Goal: Complete application form

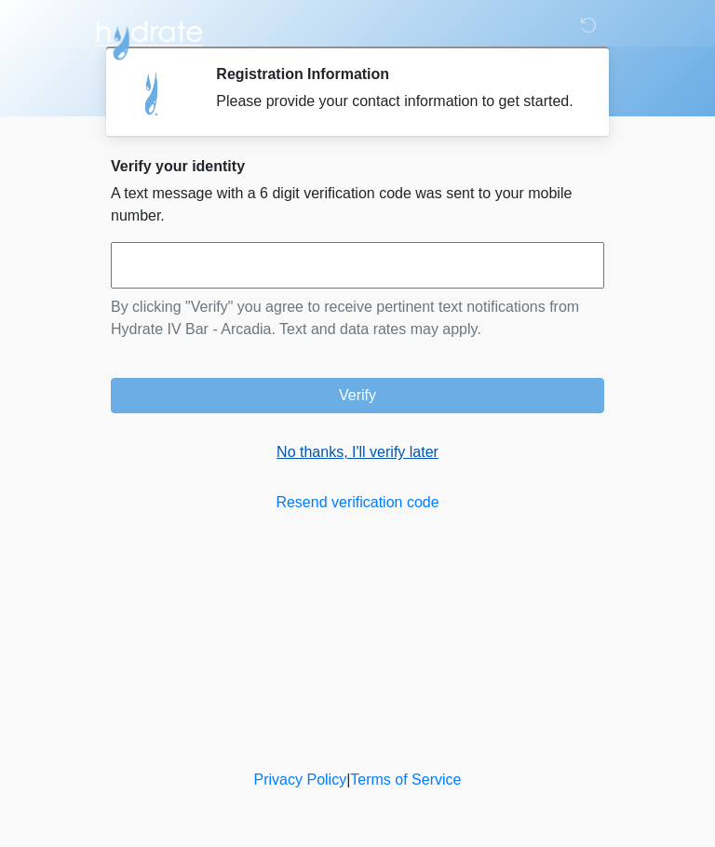
click at [412, 463] on link "No thanks, I'll verify later" at bounding box center [357, 452] width 493 height 22
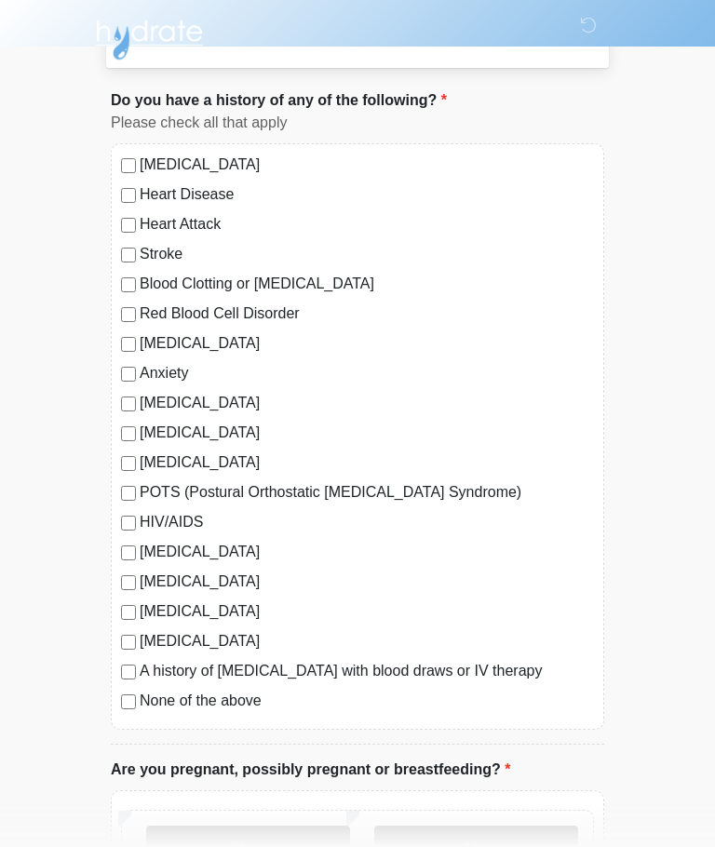
scroll to position [86, 0]
click at [179, 373] on label "Anxiety" at bounding box center [367, 373] width 454 height 22
click at [191, 342] on label "[MEDICAL_DATA]" at bounding box center [367, 343] width 454 height 22
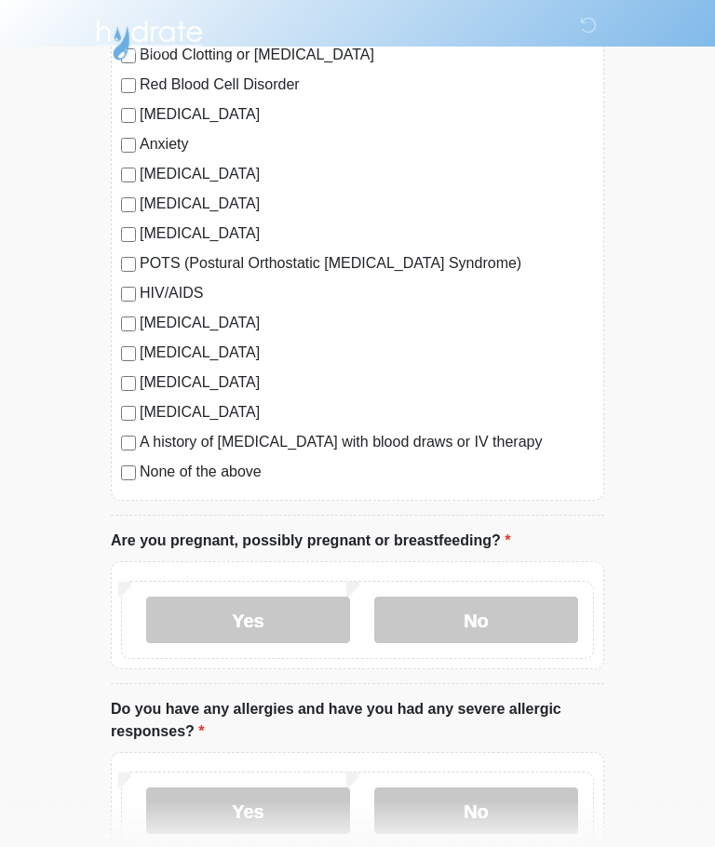
scroll to position [335, 0]
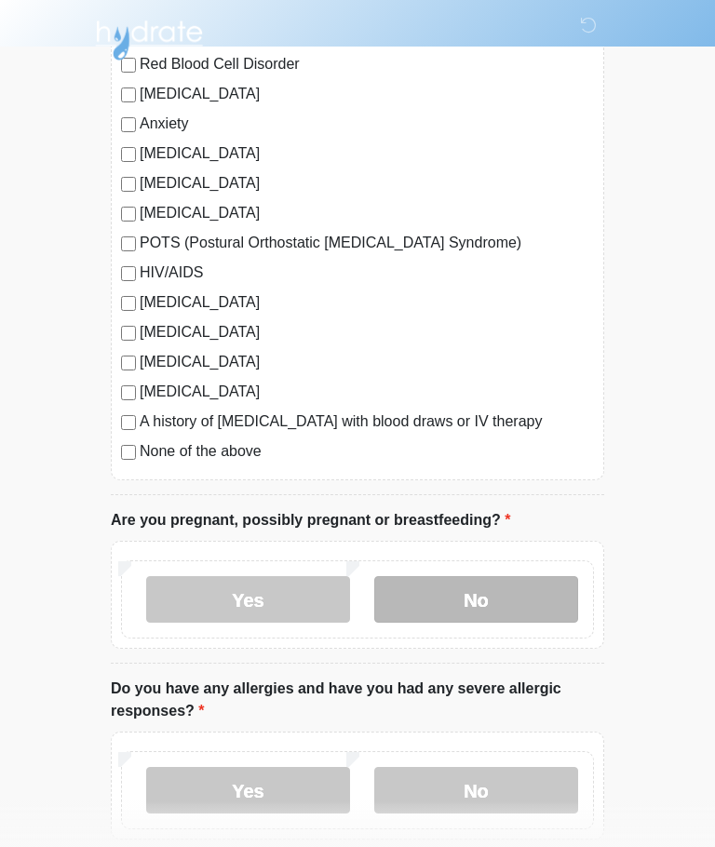
click at [528, 591] on label "No" at bounding box center [476, 599] width 204 height 47
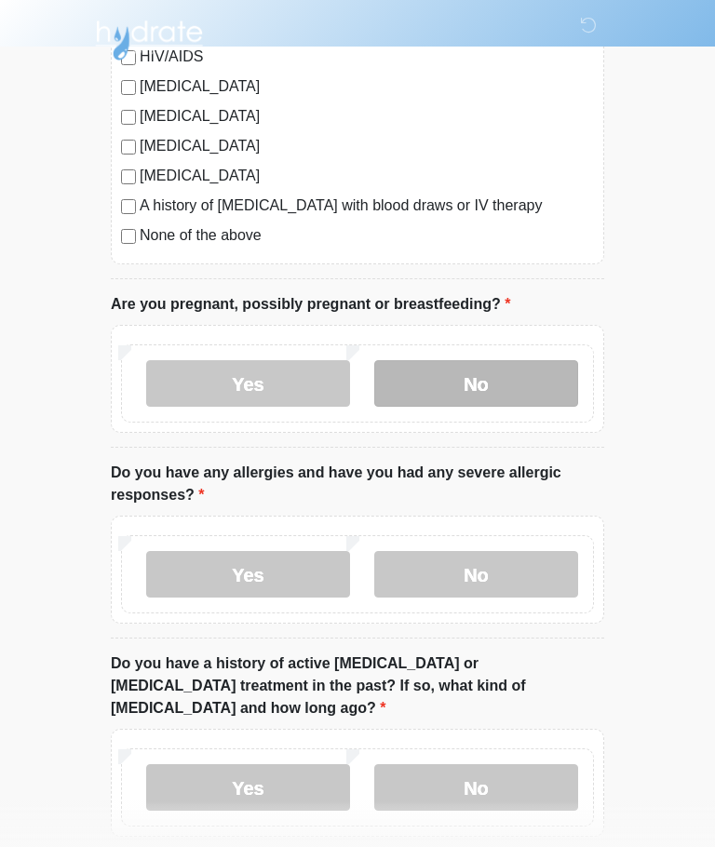
scroll to position [568, 0]
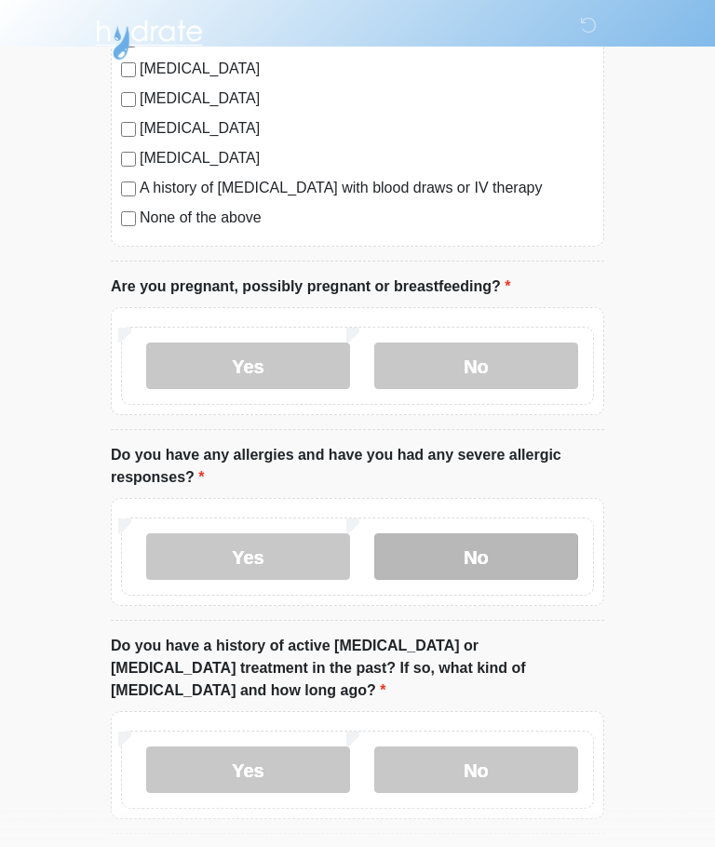
click at [528, 549] on label "No" at bounding box center [476, 557] width 204 height 47
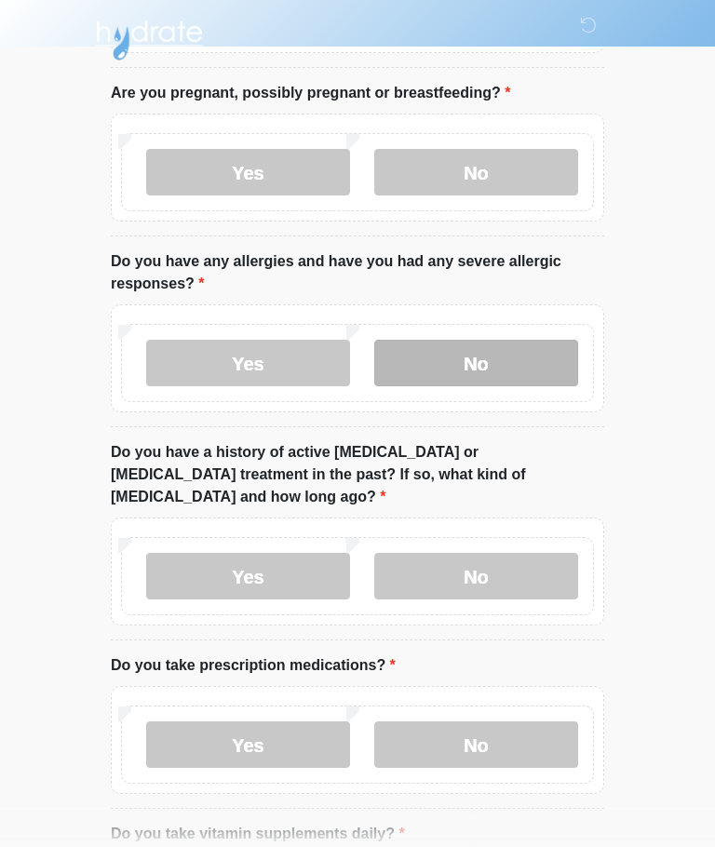
scroll to position [763, 0]
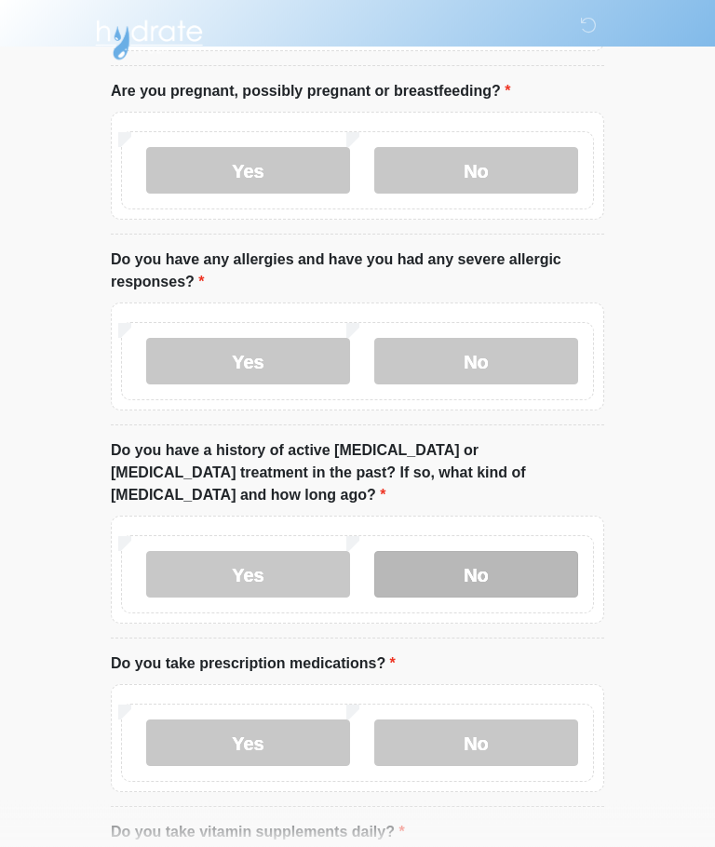
click at [528, 552] on label "No" at bounding box center [476, 575] width 204 height 47
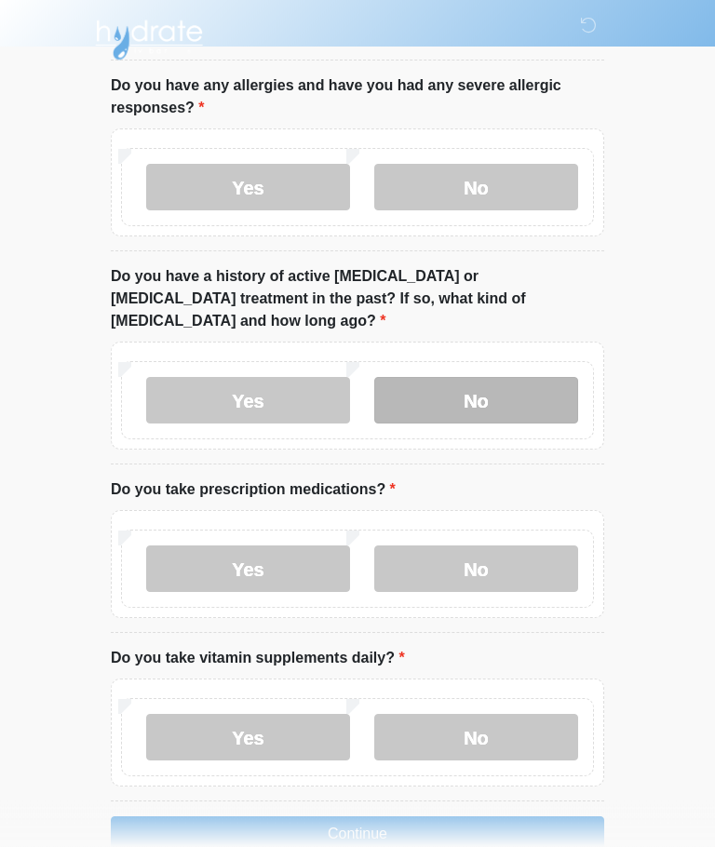
scroll to position [938, 0]
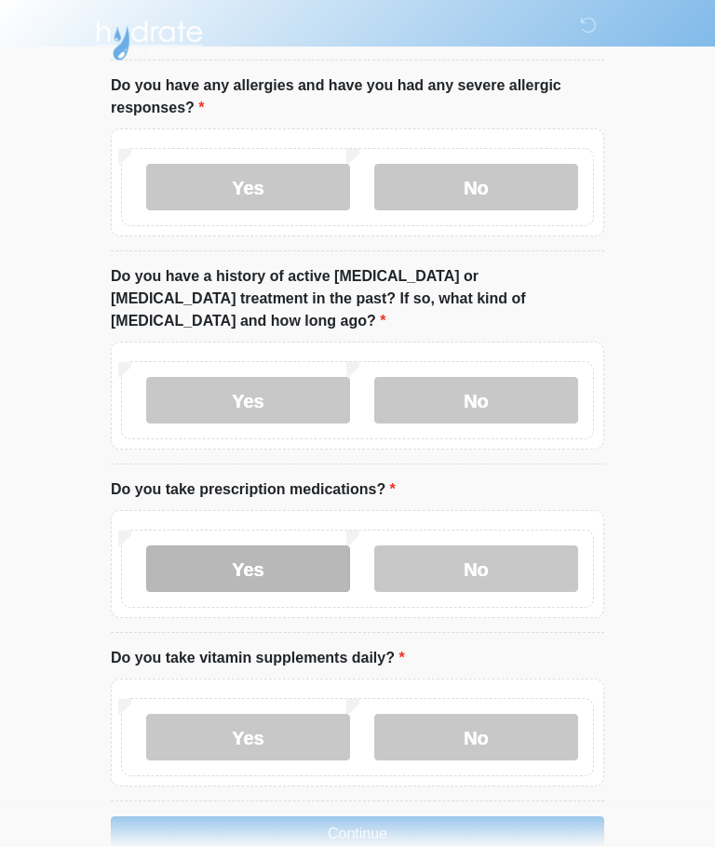
click at [293, 545] on label "Yes" at bounding box center [248, 568] width 204 height 47
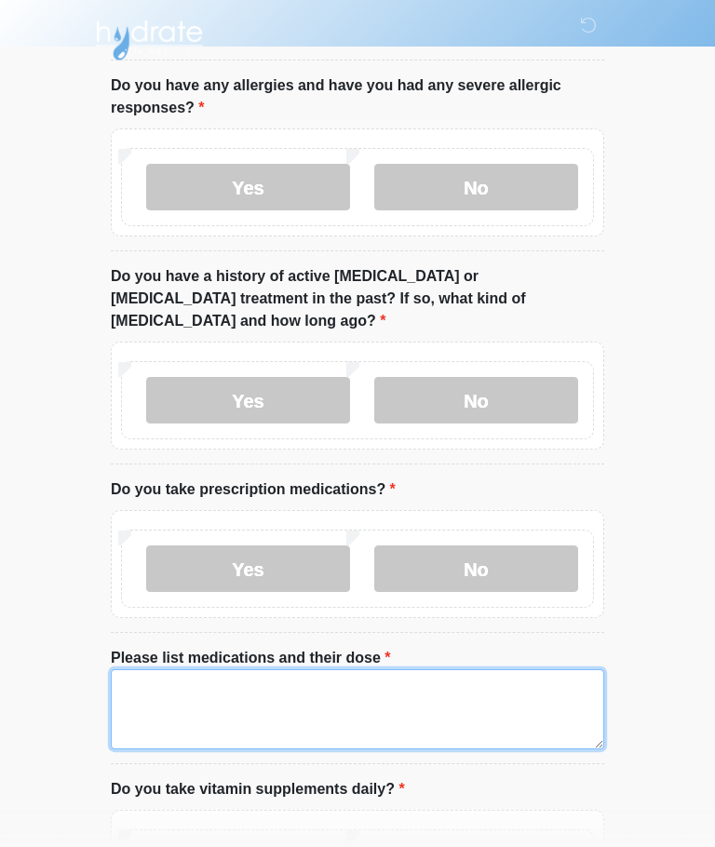
click at [317, 669] on textarea "Please list medications and their dose" at bounding box center [357, 709] width 493 height 80
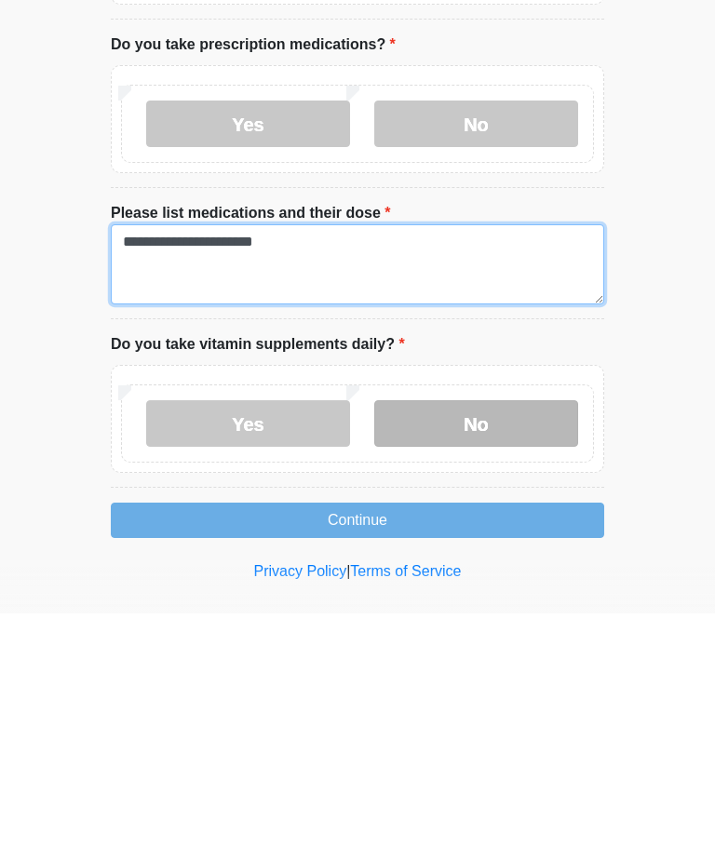
type textarea "**********"
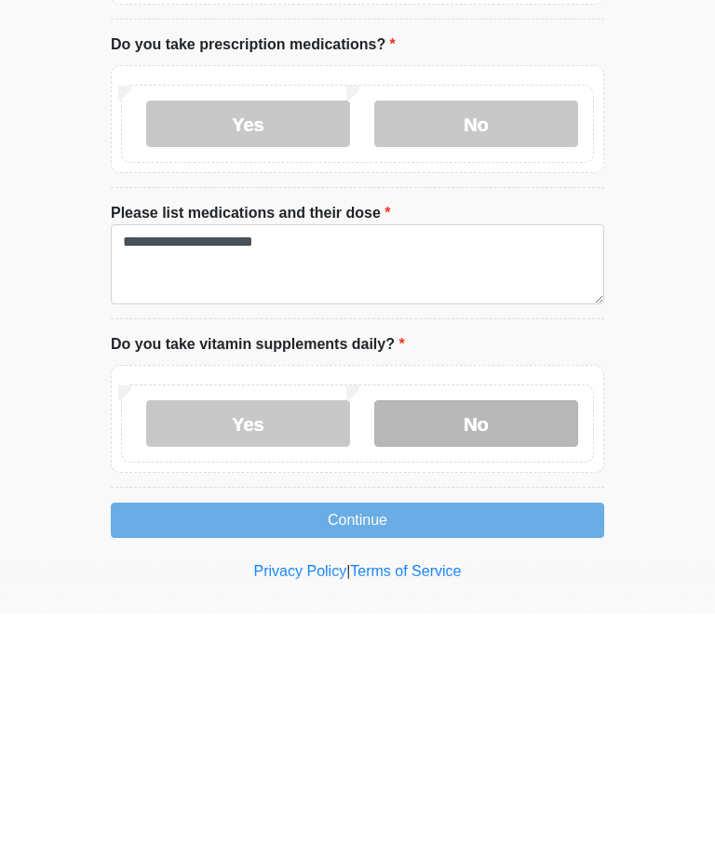
click at [516, 634] on label "No" at bounding box center [476, 657] width 204 height 47
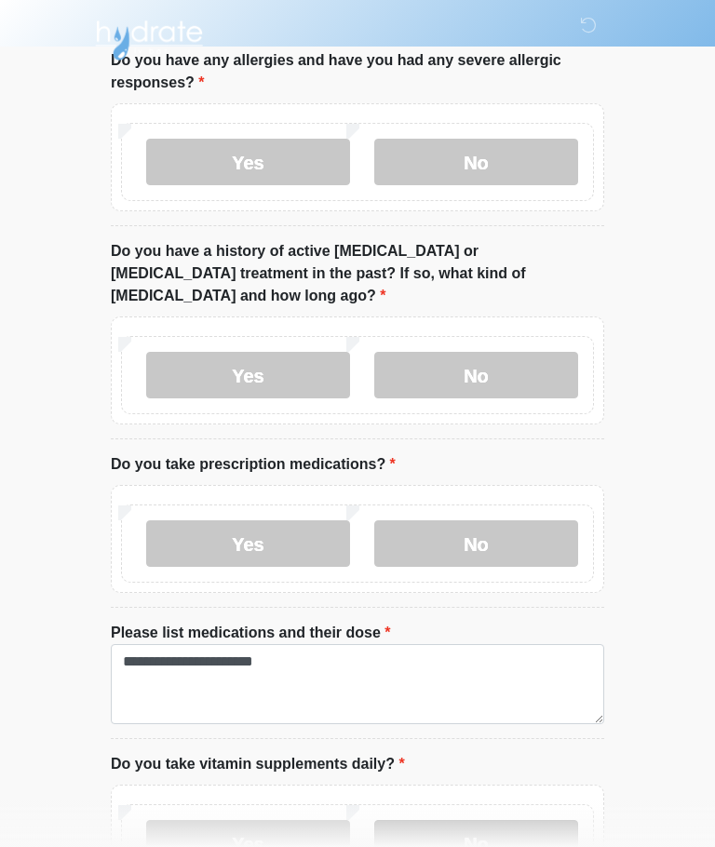
scroll to position [1085, 0]
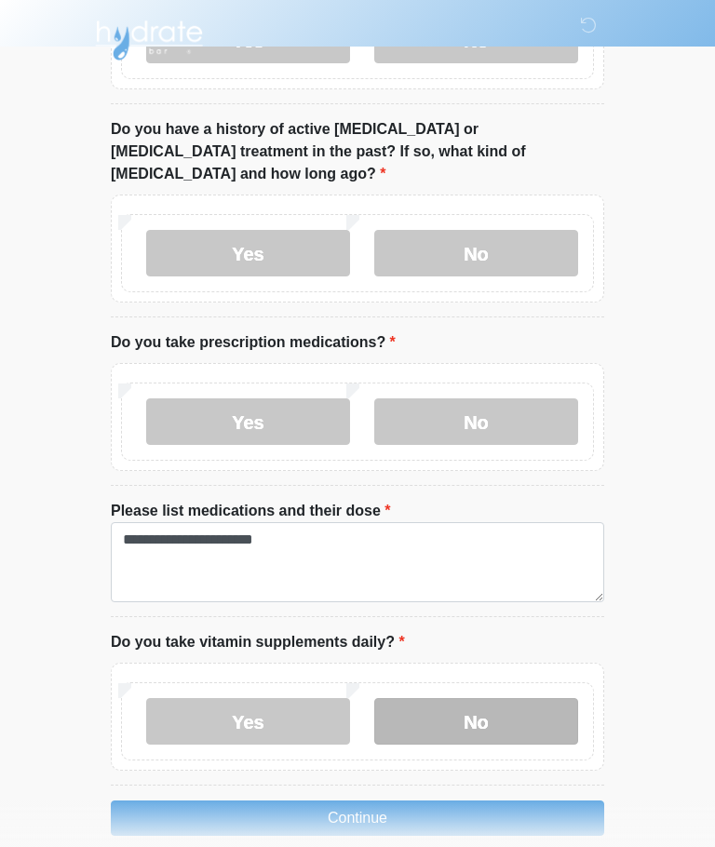
click at [493, 800] on button "Continue" at bounding box center [357, 817] width 493 height 35
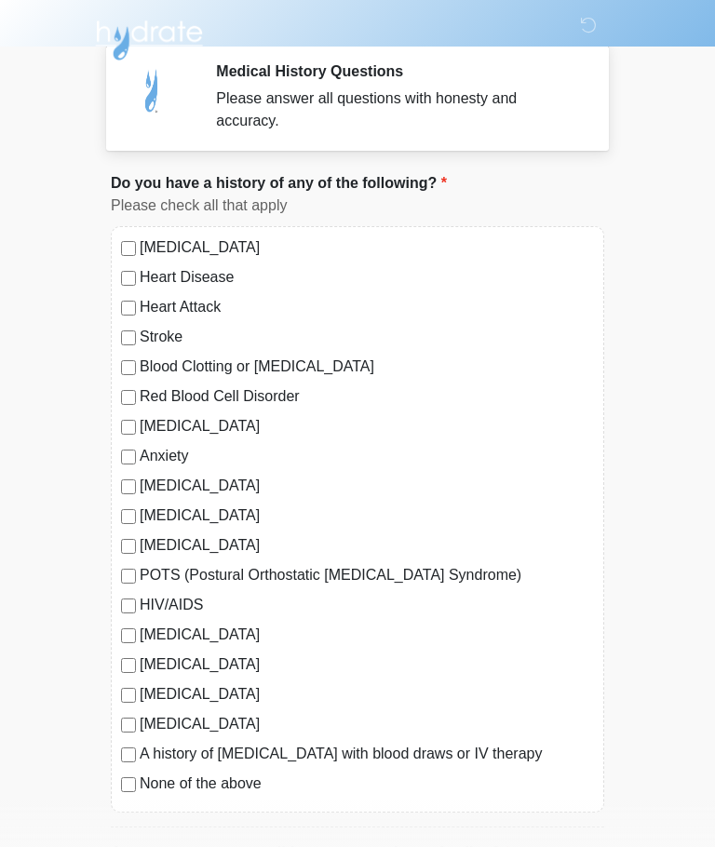
scroll to position [0, 0]
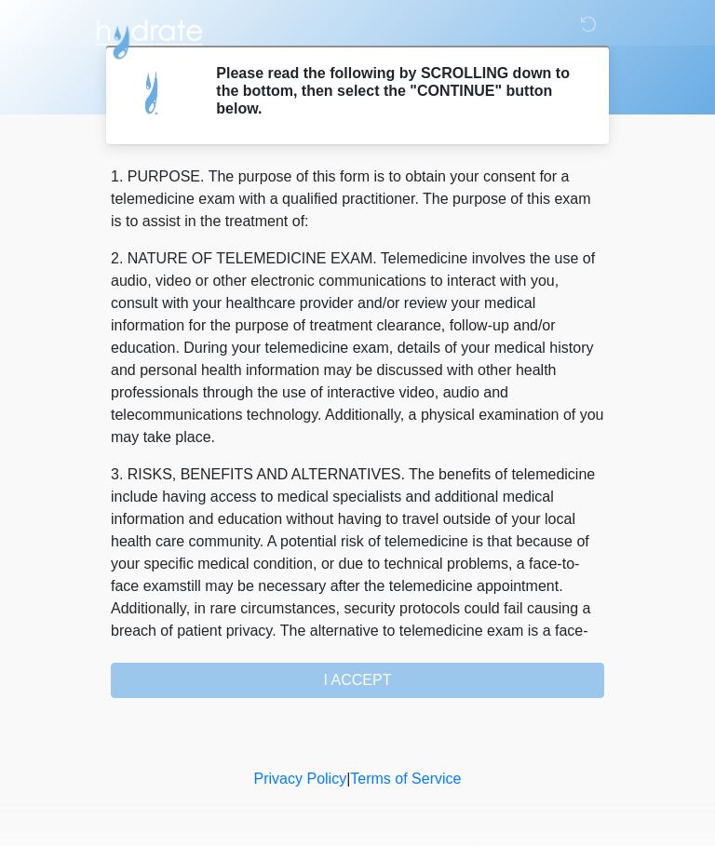
click at [502, 673] on div "1. PURPOSE. The purpose of this form is to obtain your consent for a telemedici…" at bounding box center [357, 433] width 493 height 532
click at [485, 676] on div "1. PURPOSE. The purpose of this form is to obtain your consent for a telemedici…" at bounding box center [357, 433] width 493 height 532
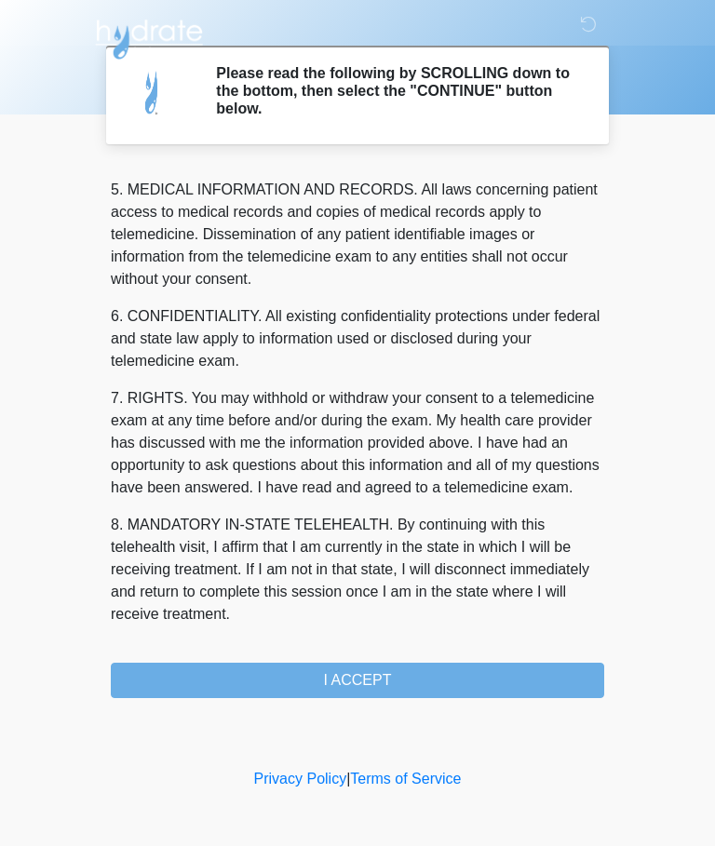
scroll to position [605, 0]
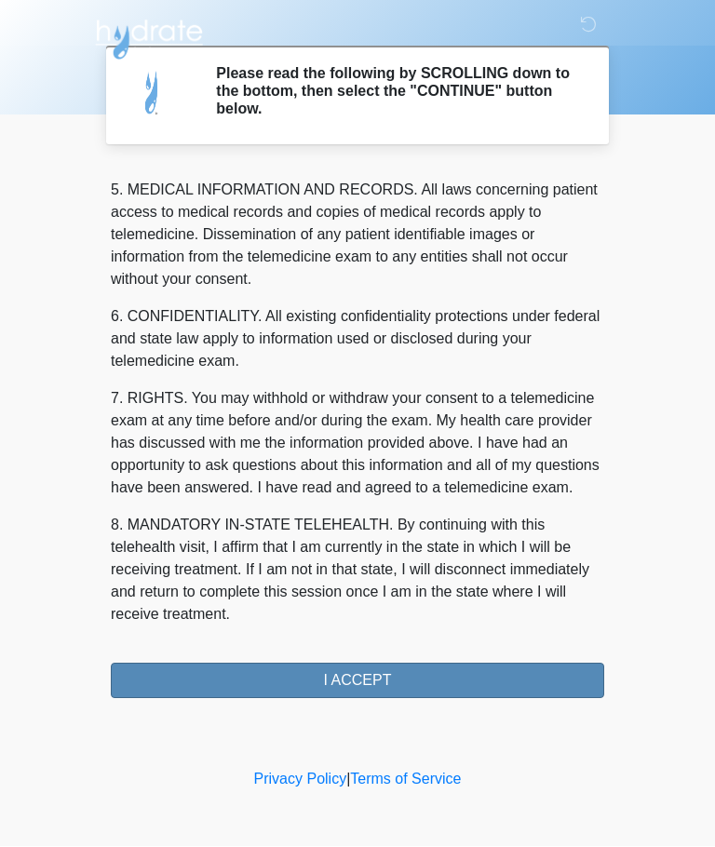
click at [481, 683] on button "I ACCEPT" at bounding box center [357, 681] width 493 height 35
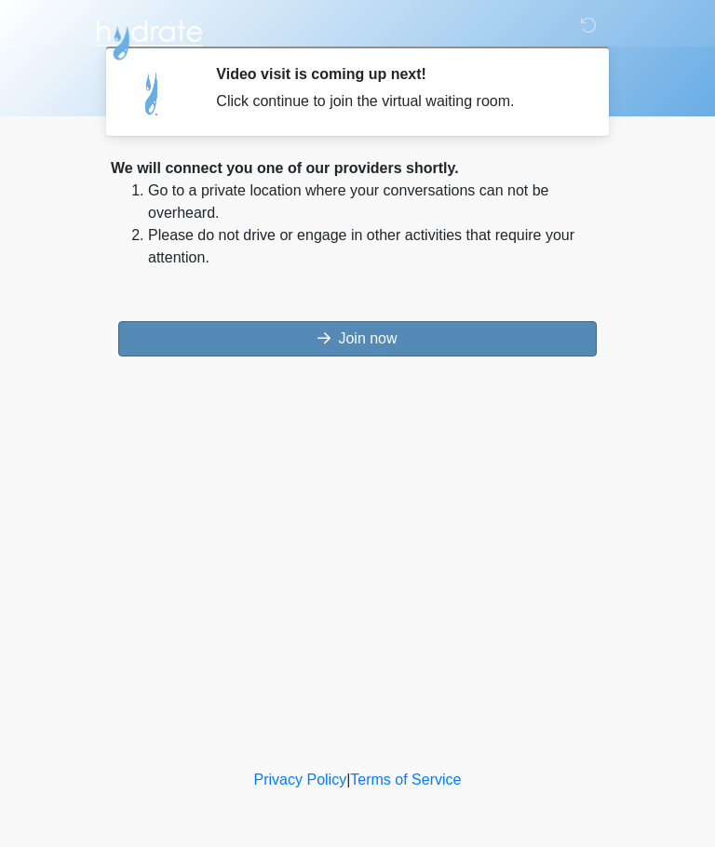
click at [478, 346] on button "Join now" at bounding box center [357, 338] width 478 height 35
